Goal: Information Seeking & Learning: Find specific fact

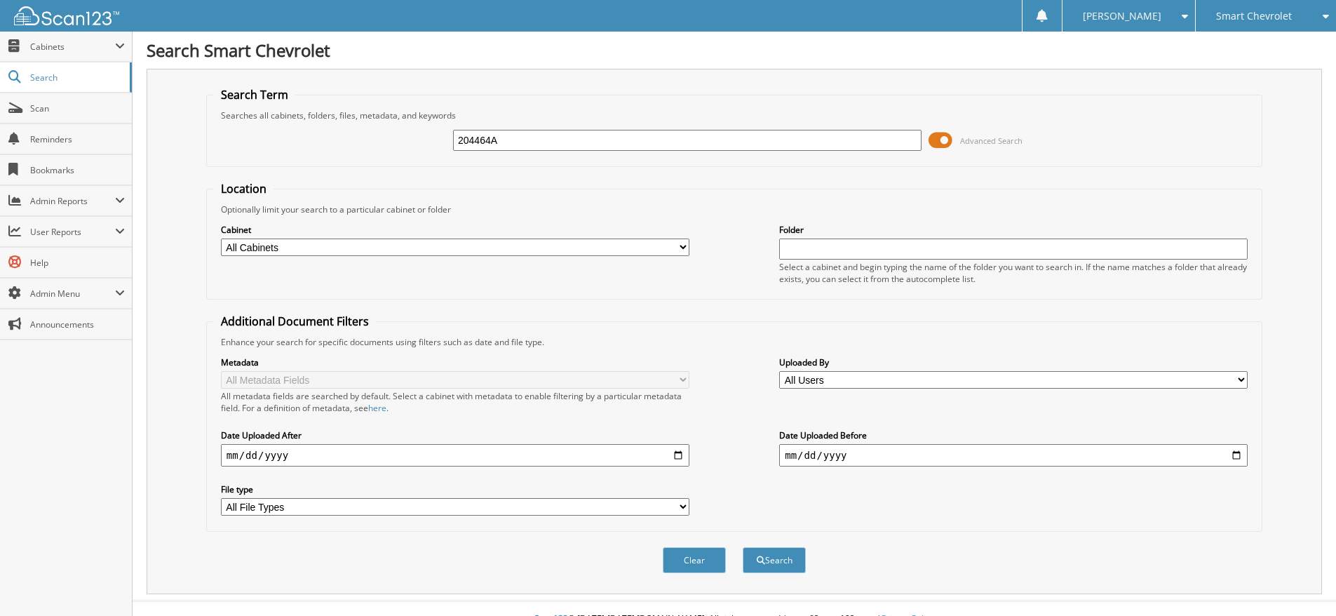
type input "204464A"
click at [743, 547] on button "Search" at bounding box center [774, 560] width 63 height 26
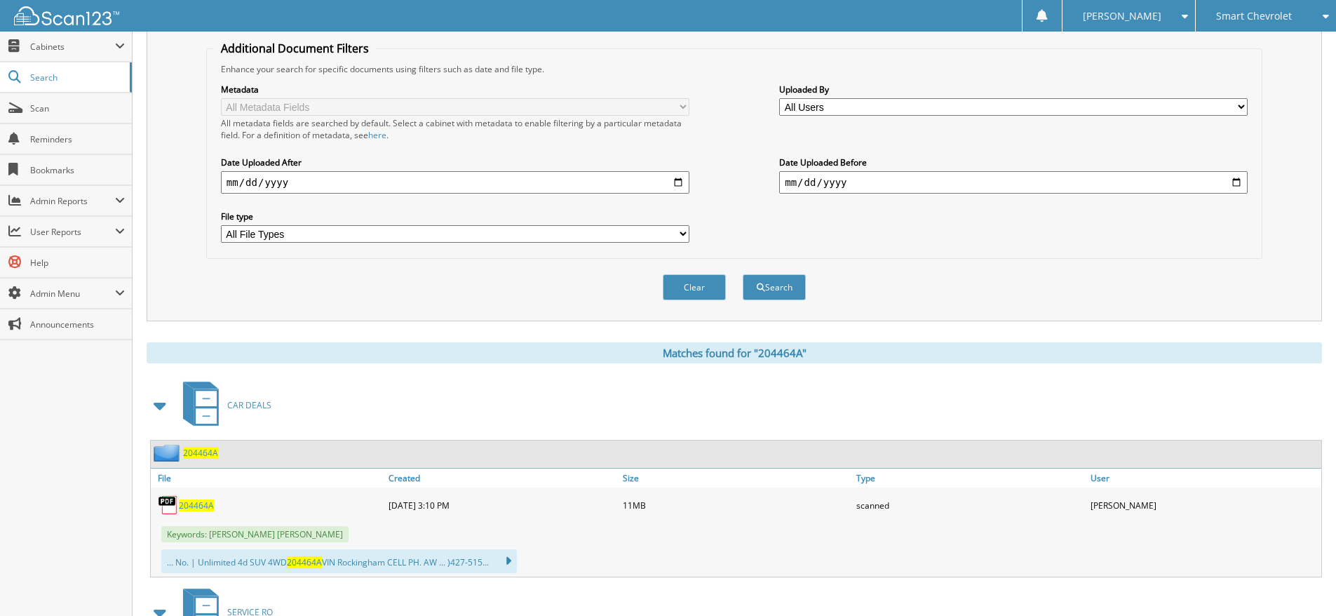
scroll to position [351, 0]
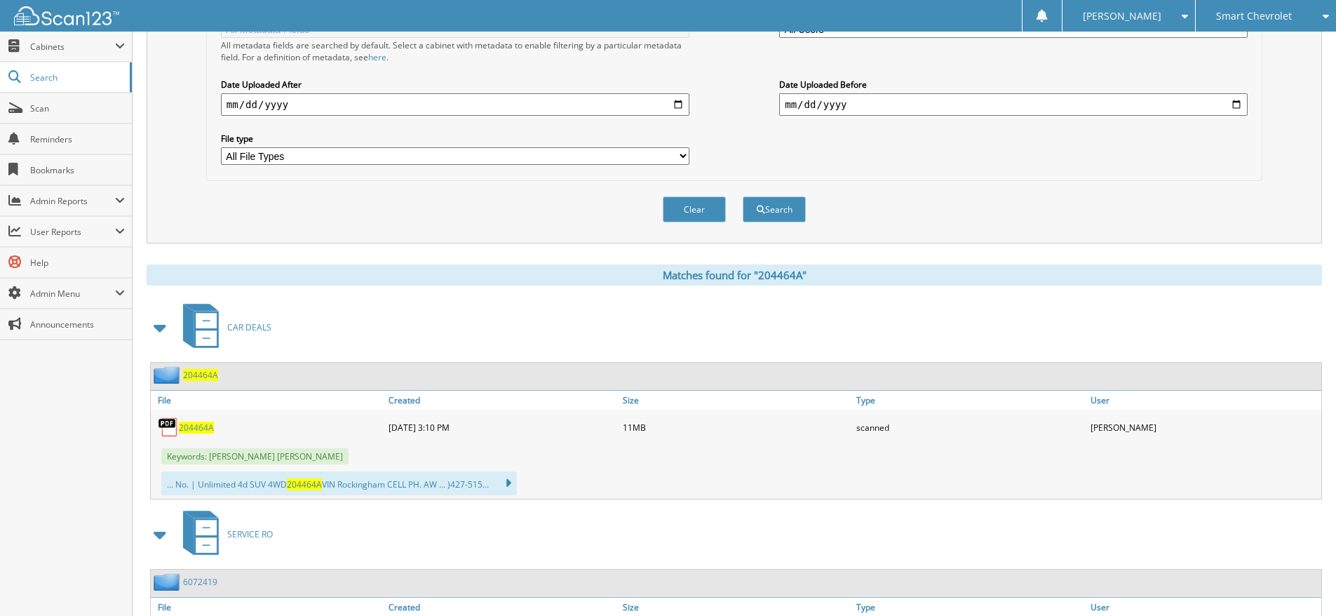
click at [194, 427] on span "204464A" at bounding box center [196, 427] width 35 height 12
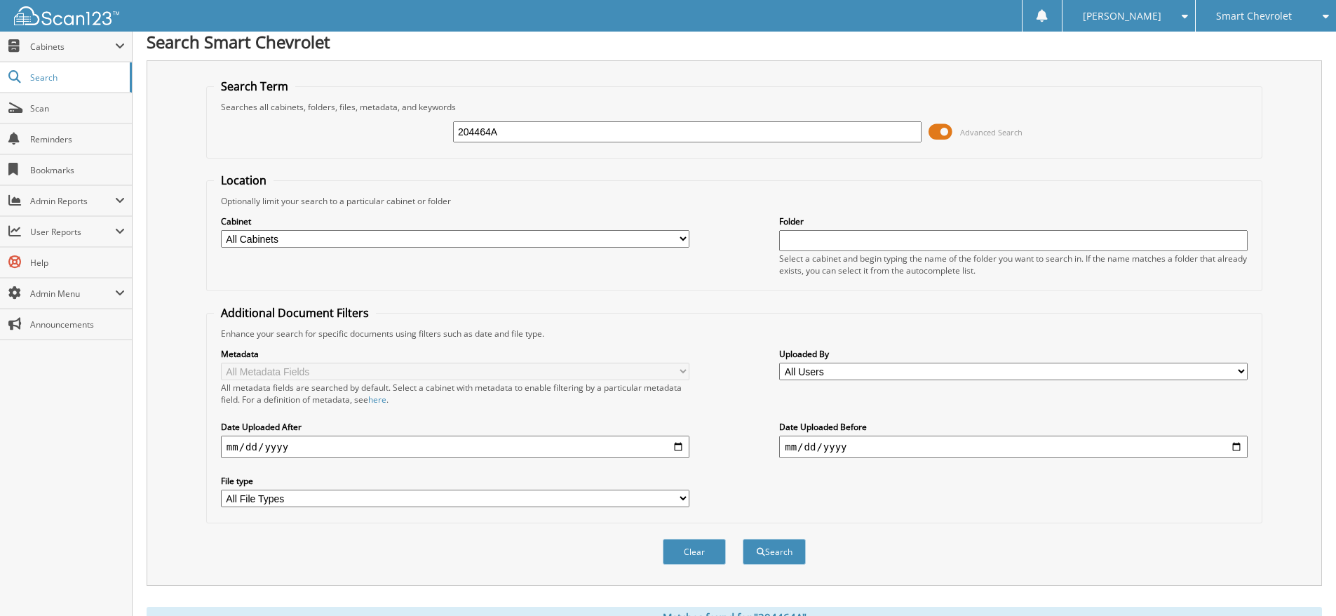
scroll to position [0, 0]
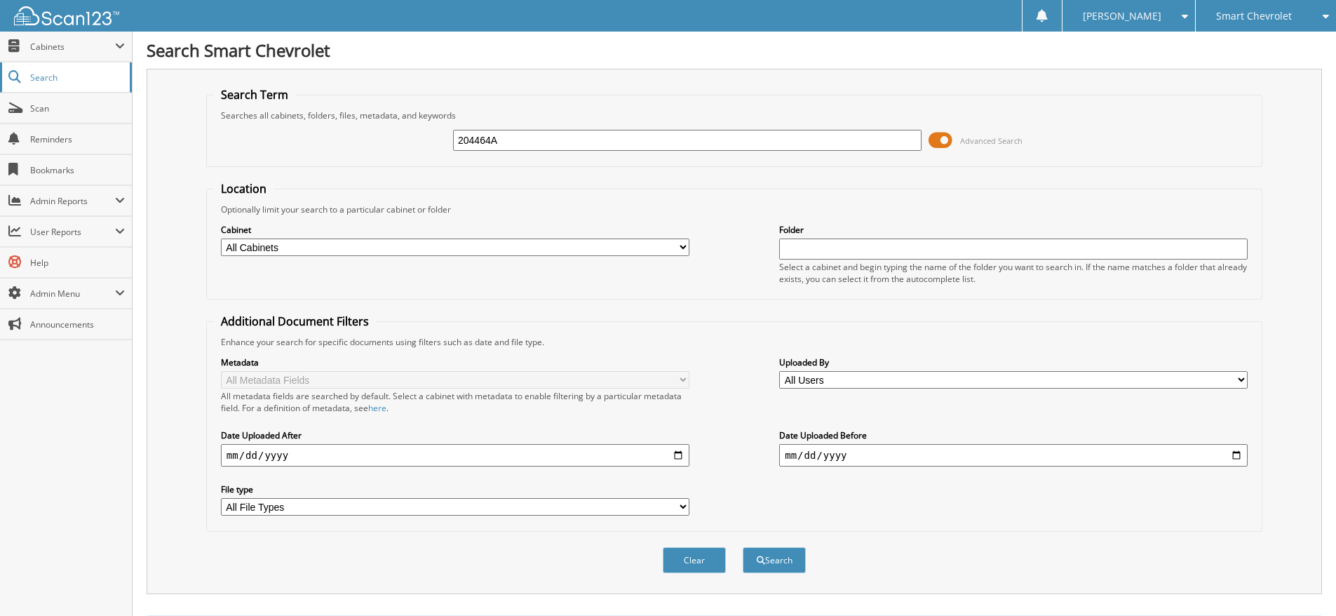
click at [43, 72] on span "Search" at bounding box center [76, 78] width 93 height 12
click at [537, 140] on input "text" at bounding box center [687, 140] width 468 height 21
type input "6073624"
click at [743, 547] on button "Search" at bounding box center [774, 560] width 63 height 26
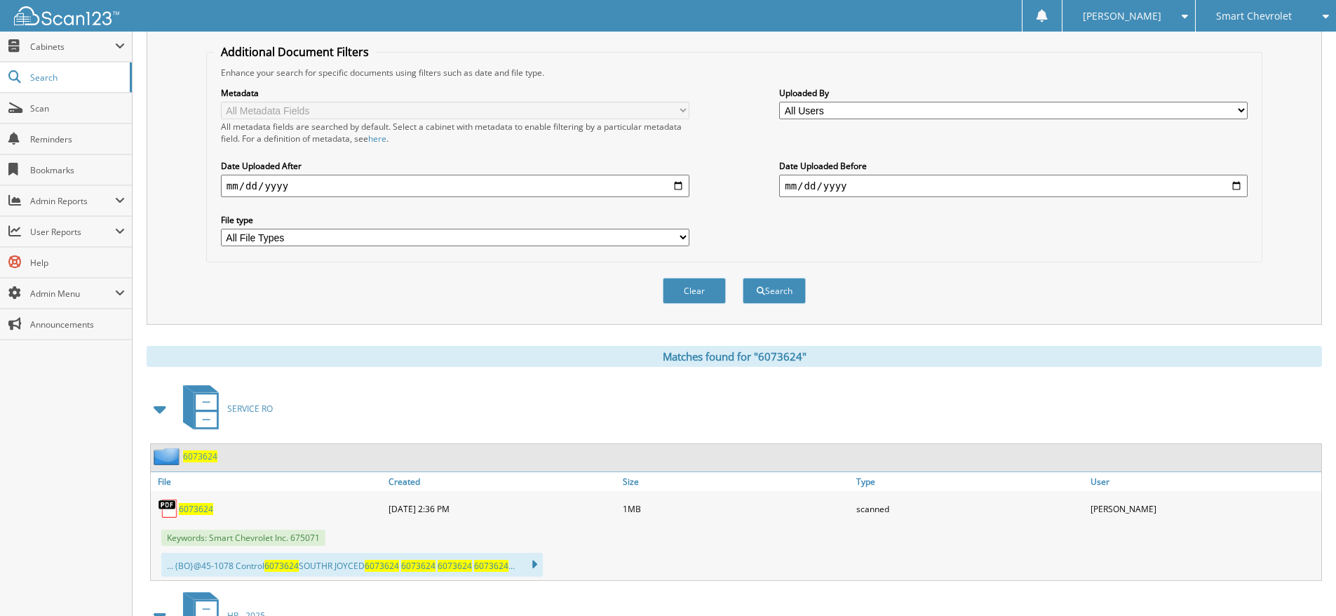
scroll to position [461, 0]
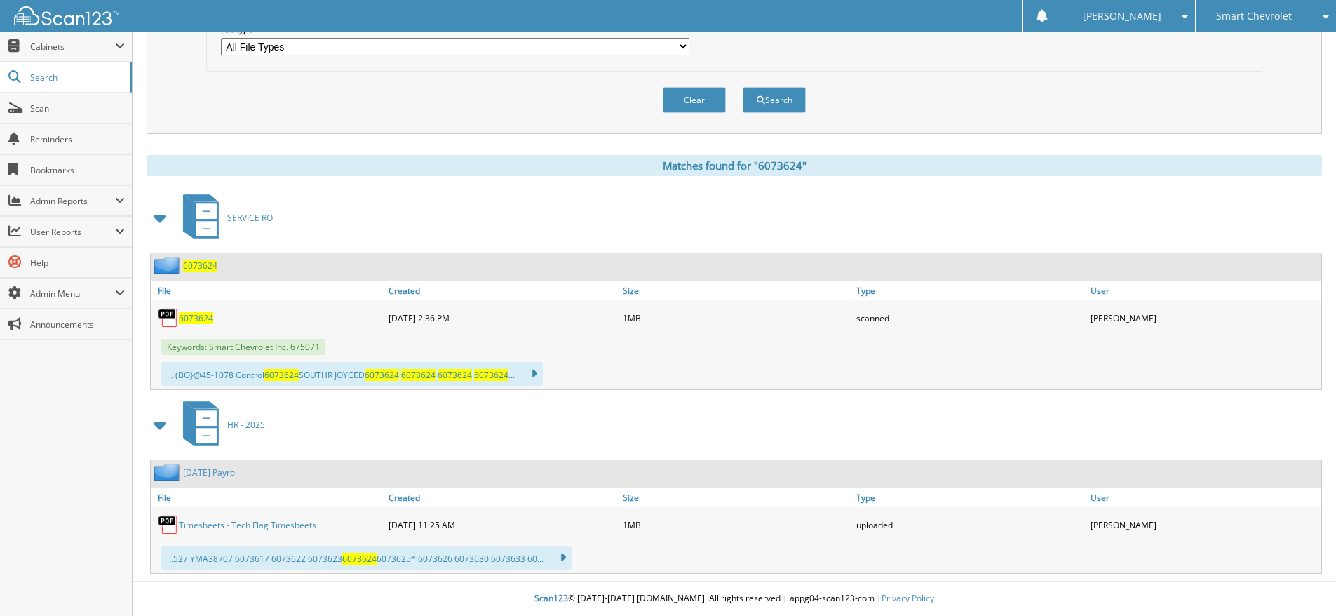
click at [200, 316] on span "6073624" at bounding box center [196, 318] width 34 height 12
